Goal: Task Accomplishment & Management: Use online tool/utility

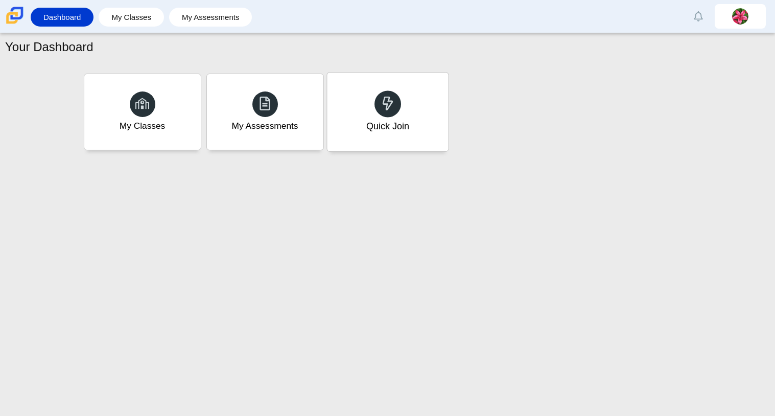
click at [363, 122] on div "Quick Join" at bounding box center [387, 112] width 121 height 79
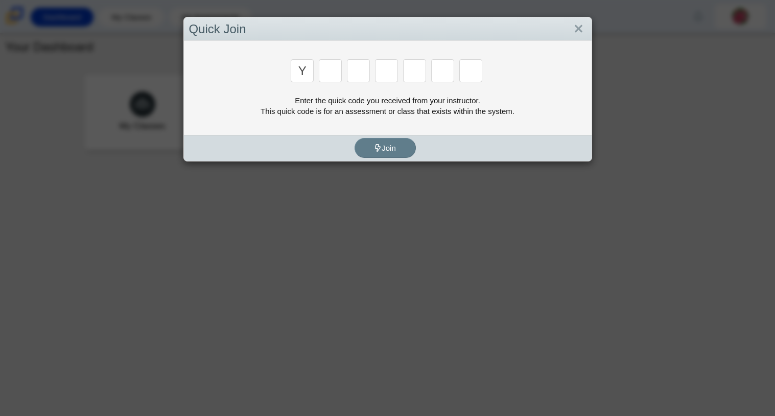
type input "y"
type input "3"
type input "k"
type input "e"
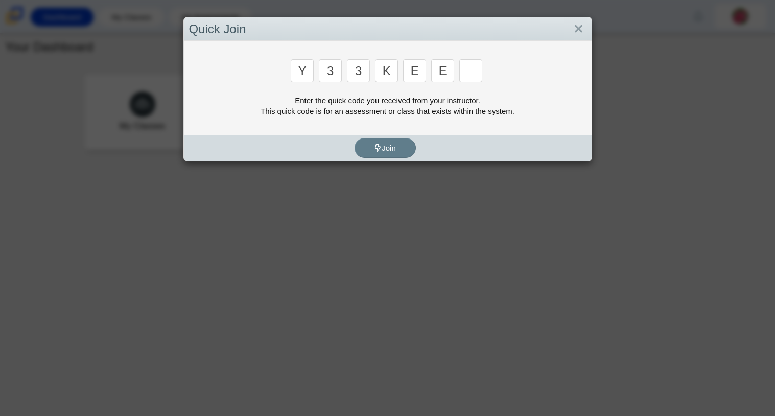
type input "e"
type input "4"
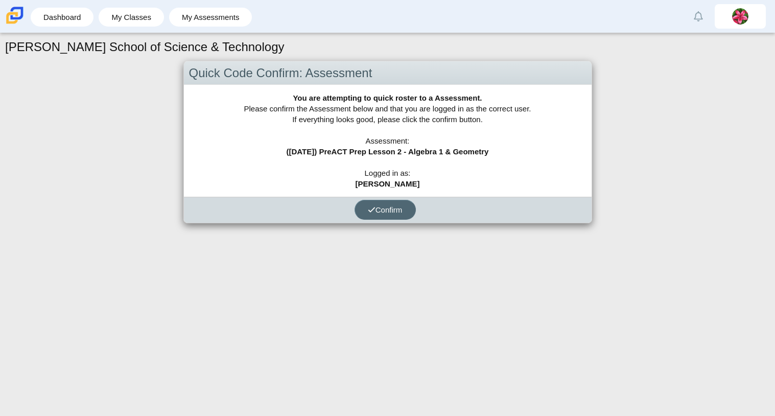
click at [381, 207] on span "Confirm" at bounding box center [385, 209] width 35 height 9
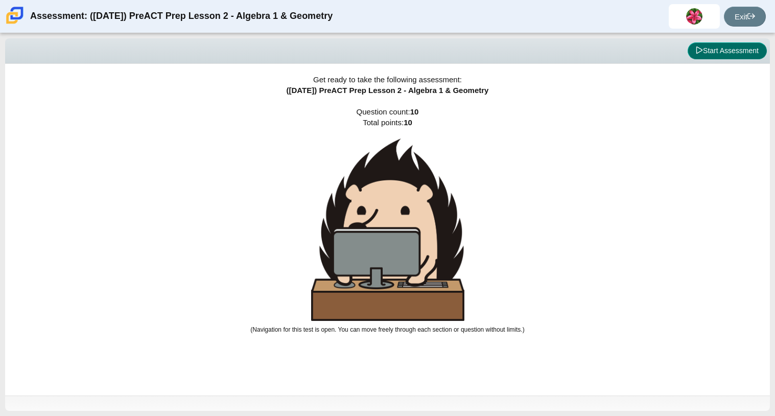
click at [721, 44] on button "Start Assessment" at bounding box center [726, 50] width 79 height 17
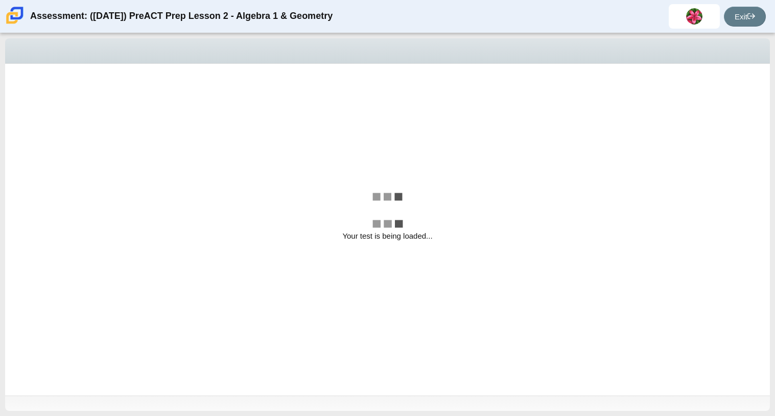
select select "210571de-36a6-4d8e-a361-ceff8ef801dc"
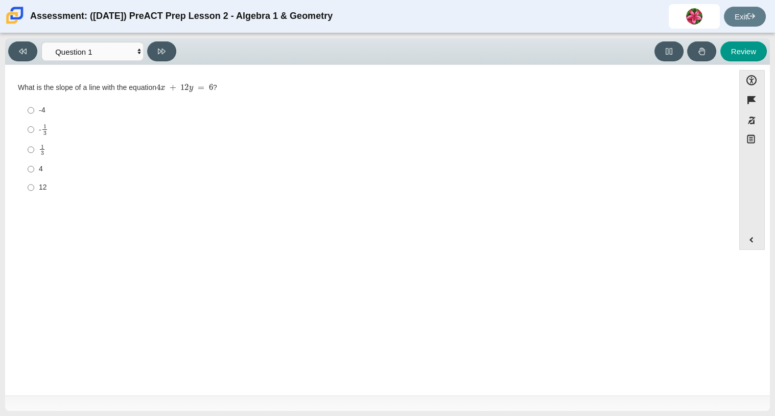
click at [335, 116] on label "-4 -4" at bounding box center [370, 110] width 700 height 18
click at [34, 116] on input "-4 -4" at bounding box center [31, 110] width 7 height 18
radio input "true"
